Goal: Find specific page/section: Find specific page/section

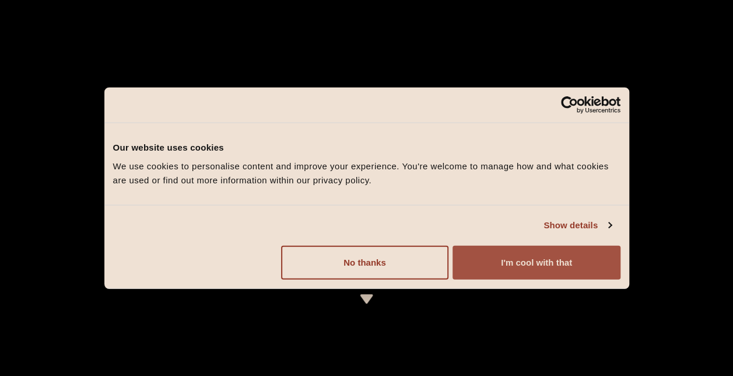
click at [512, 259] on button "I'm cool with that" at bounding box center [535, 262] width 167 height 34
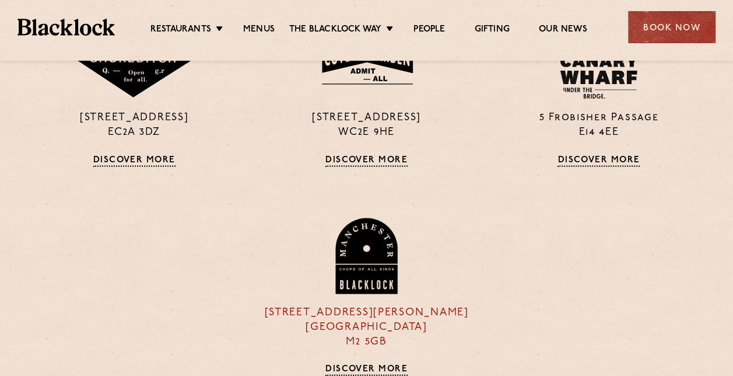
scroll to position [1050, 0]
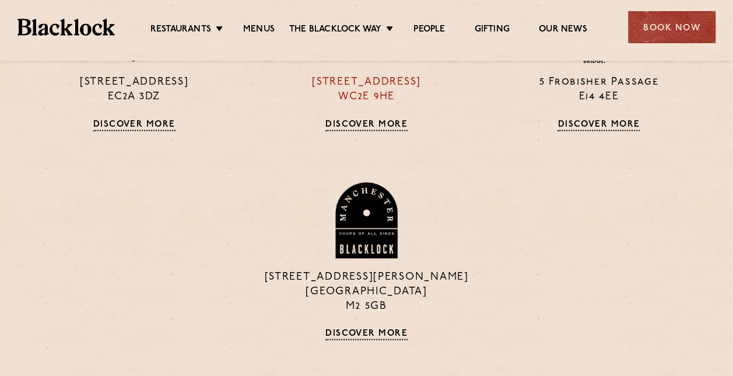
click at [346, 124] on link "Discover More" at bounding box center [366, 125] width 82 height 12
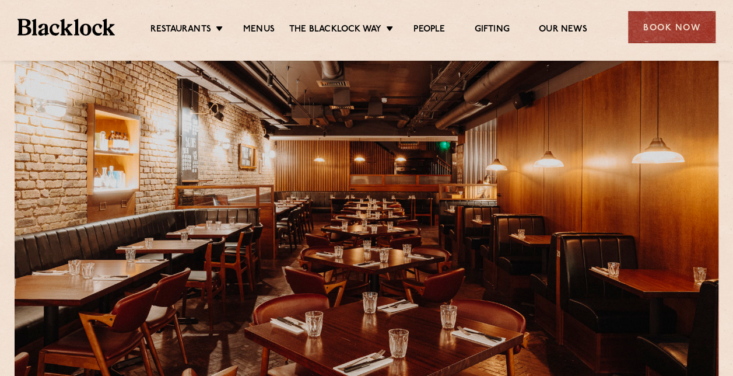
scroll to position [58, 0]
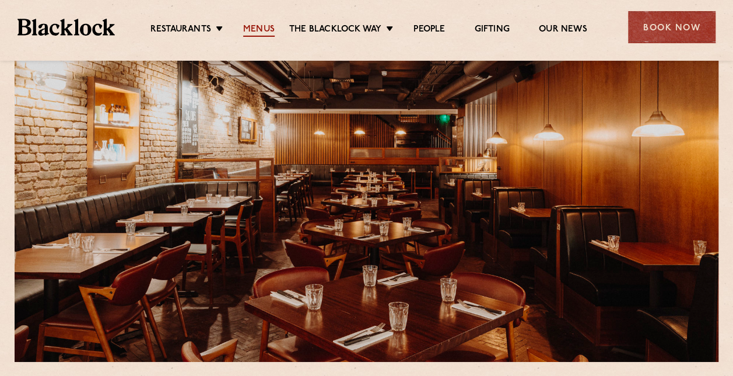
click at [261, 26] on link "Menus" at bounding box center [258, 30] width 31 height 13
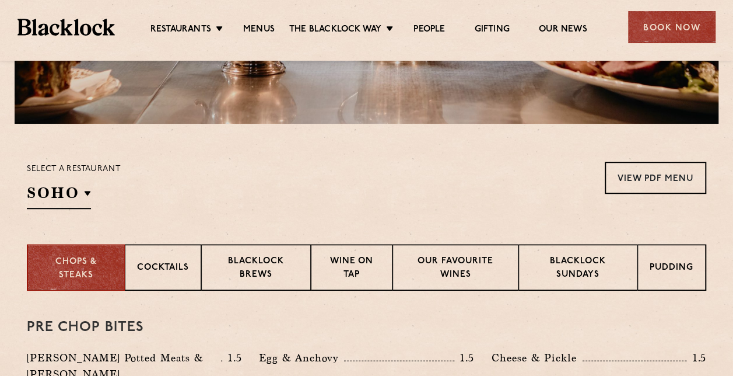
scroll to position [292, 0]
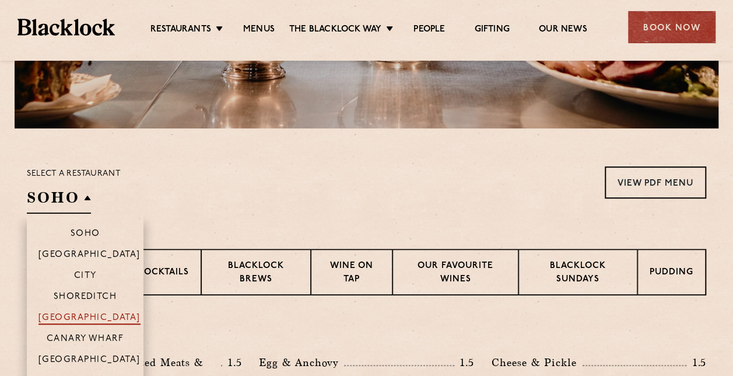
click at [97, 313] on p "[GEOGRAPHIC_DATA]" at bounding box center [89, 319] width 102 height 12
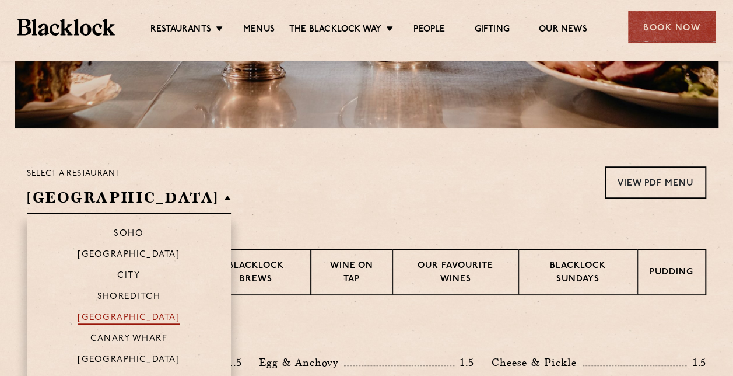
click at [134, 315] on p "[GEOGRAPHIC_DATA]" at bounding box center [129, 319] width 102 height 12
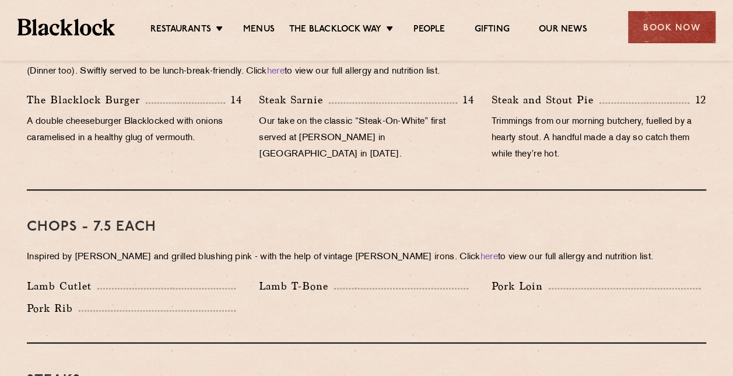
scroll to position [758, 0]
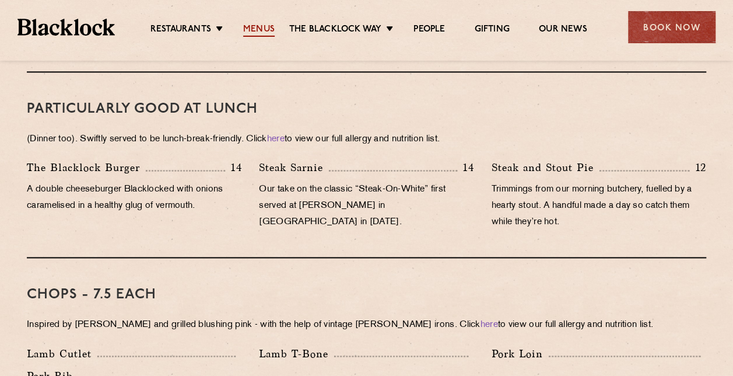
click at [259, 30] on link "Menus" at bounding box center [258, 30] width 31 height 13
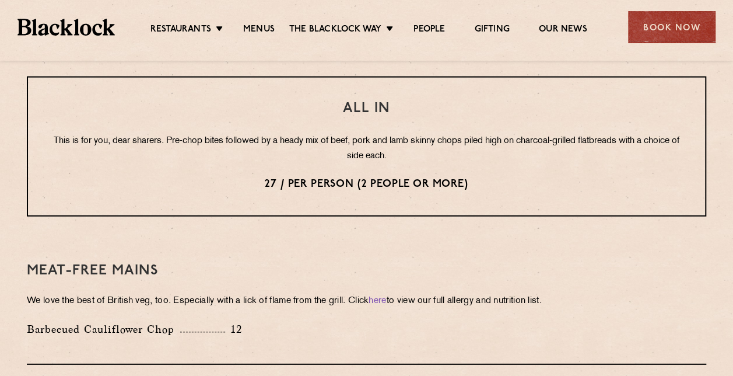
scroll to position [1439, 0]
